Goal: Task Accomplishment & Management: Use online tool/utility

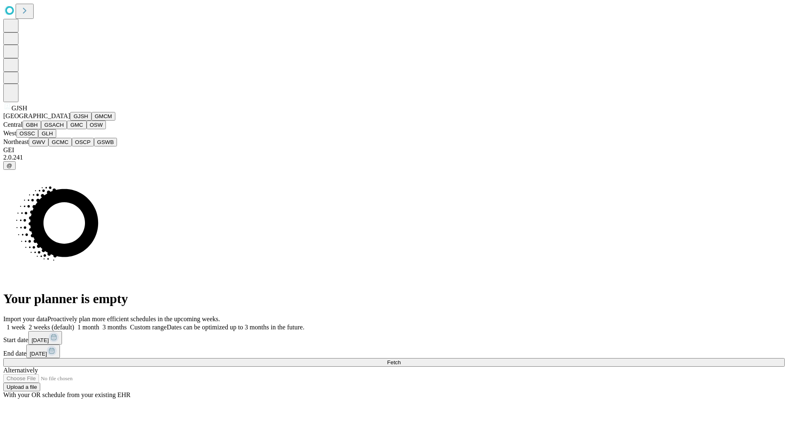
click at [70, 121] on button "GJSH" at bounding box center [80, 116] width 21 height 9
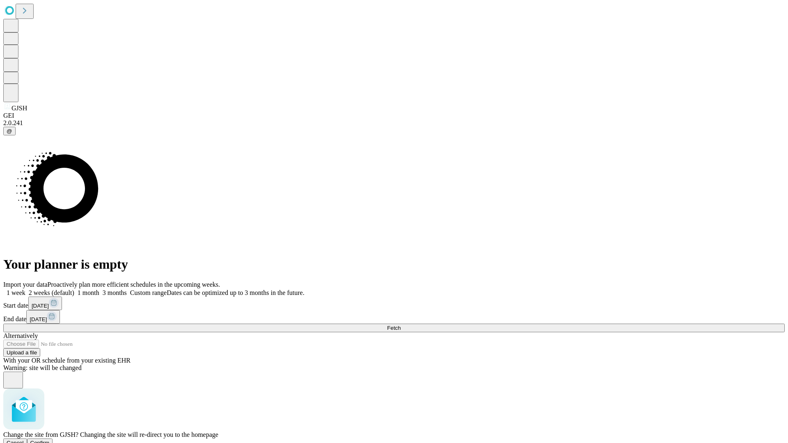
click at [50, 440] on span "Confirm" at bounding box center [39, 443] width 19 height 6
click at [25, 289] on label "1 week" at bounding box center [14, 292] width 22 height 7
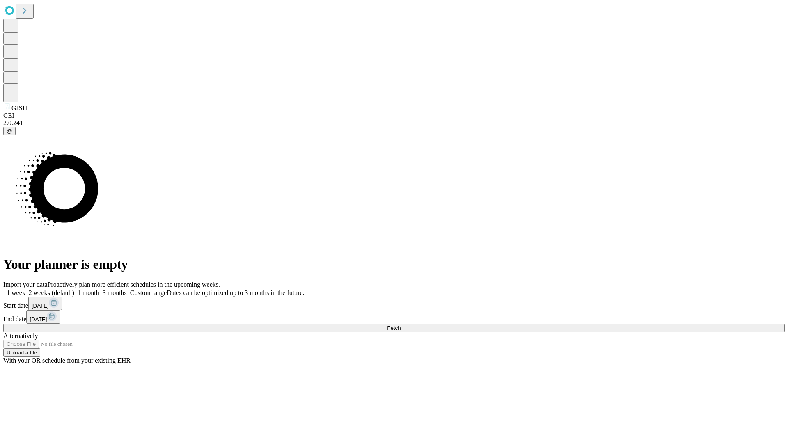
click at [400, 325] on span "Fetch" at bounding box center [394, 328] width 14 height 6
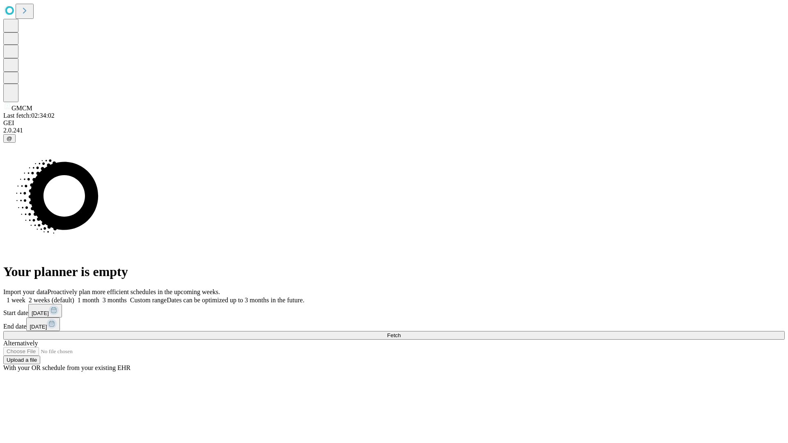
click at [25, 297] on label "1 week" at bounding box center [14, 300] width 22 height 7
click at [400, 332] on span "Fetch" at bounding box center [394, 335] width 14 height 6
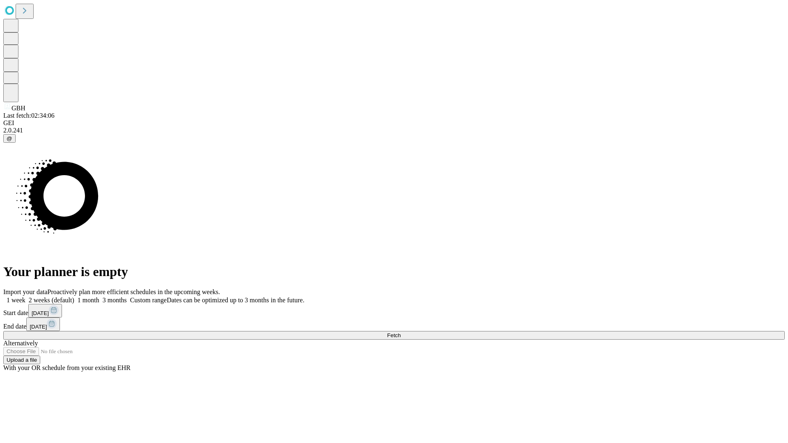
click at [25, 297] on label "1 week" at bounding box center [14, 300] width 22 height 7
click at [400, 332] on span "Fetch" at bounding box center [394, 335] width 14 height 6
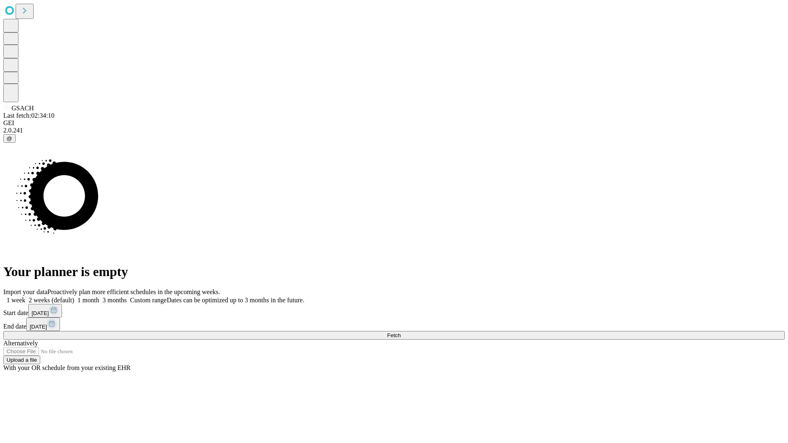
click at [400, 332] on span "Fetch" at bounding box center [394, 335] width 14 height 6
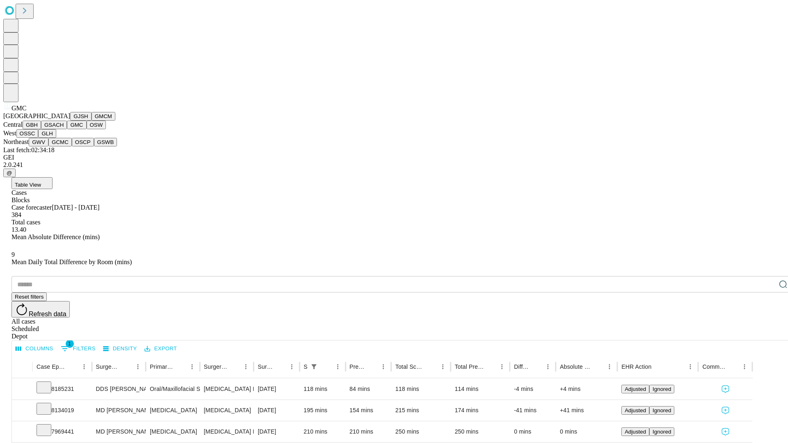
click at [87, 129] on button "OSW" at bounding box center [97, 125] width 20 height 9
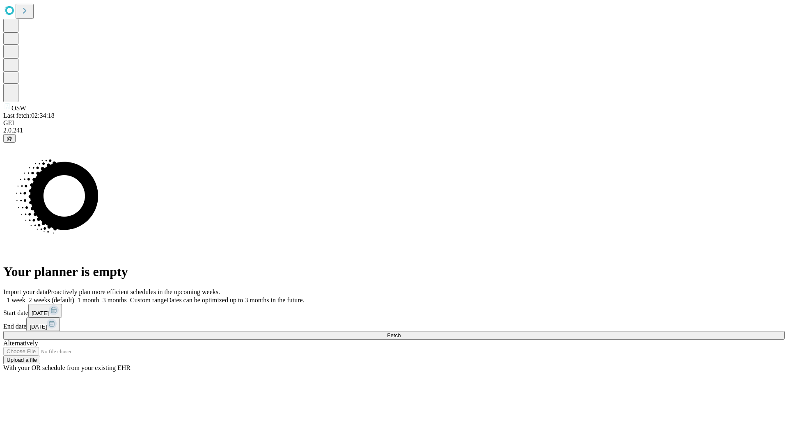
click at [25, 297] on label "1 week" at bounding box center [14, 300] width 22 height 7
click at [400, 332] on span "Fetch" at bounding box center [394, 335] width 14 height 6
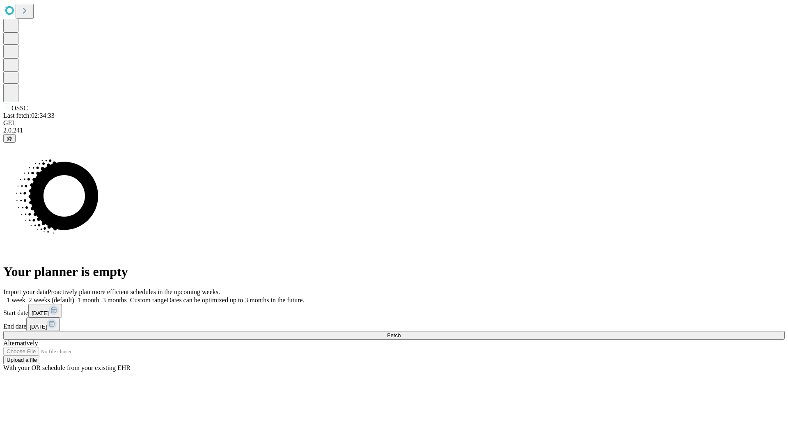
click at [400, 332] on span "Fetch" at bounding box center [394, 335] width 14 height 6
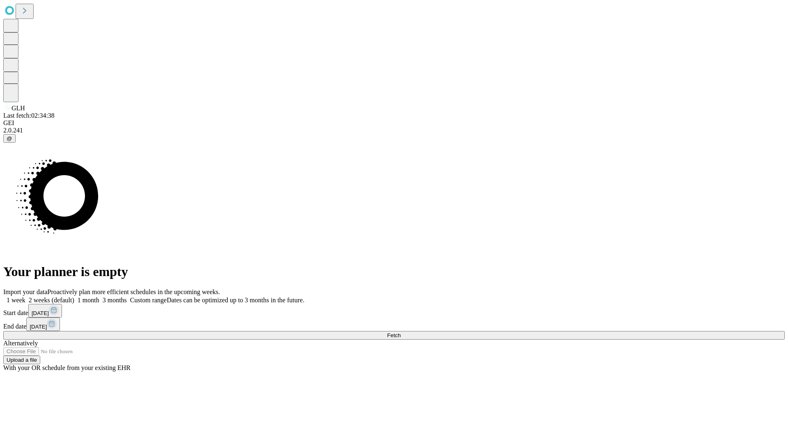
click at [25, 297] on label "1 week" at bounding box center [14, 300] width 22 height 7
click at [400, 332] on span "Fetch" at bounding box center [394, 335] width 14 height 6
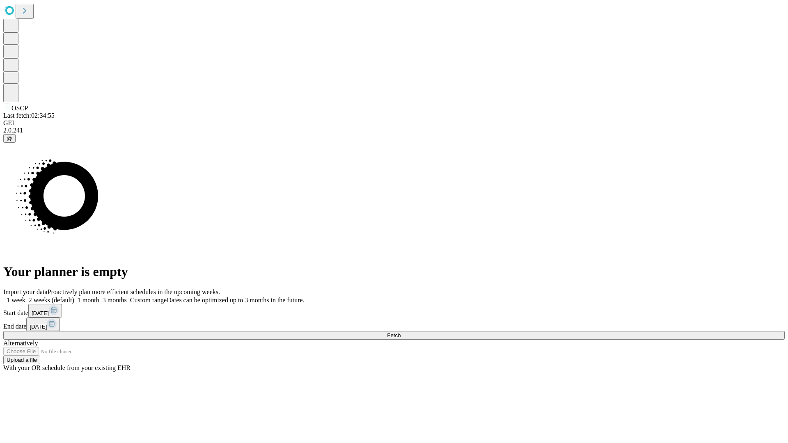
click at [400, 332] on span "Fetch" at bounding box center [394, 335] width 14 height 6
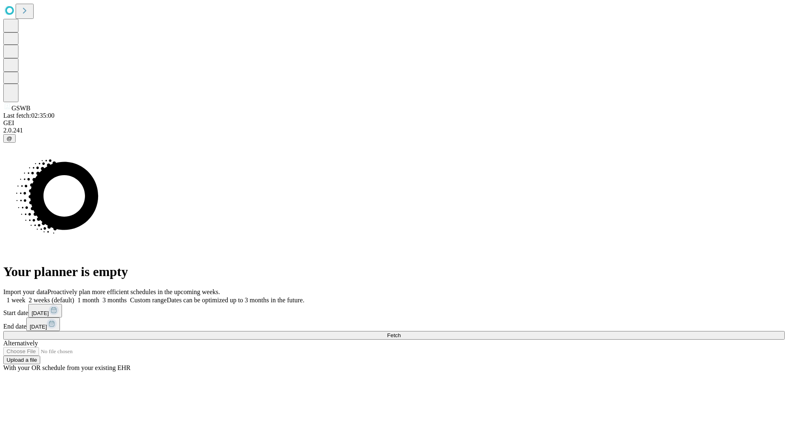
click at [400, 332] on span "Fetch" at bounding box center [394, 335] width 14 height 6
